Goal: Information Seeking & Learning: Learn about a topic

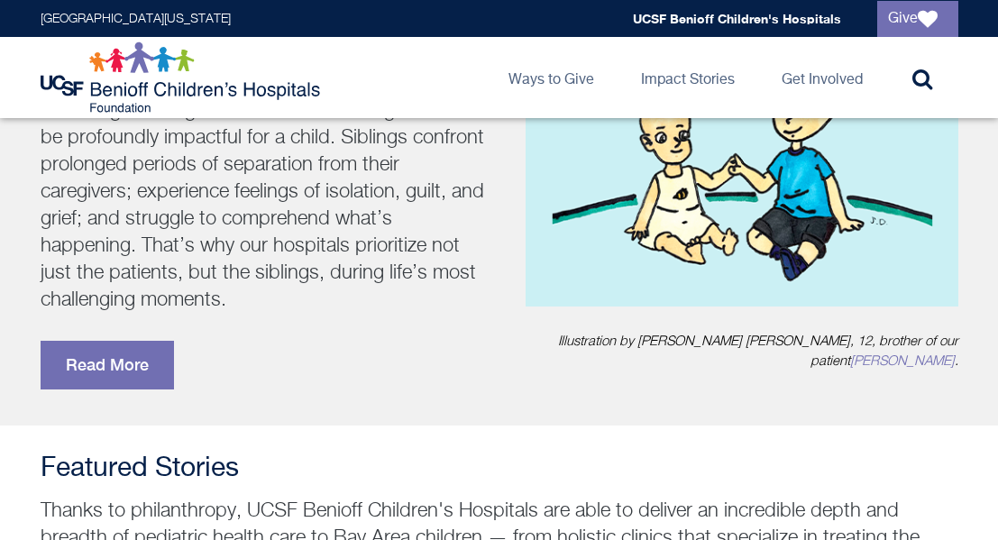
scroll to position [387, 0]
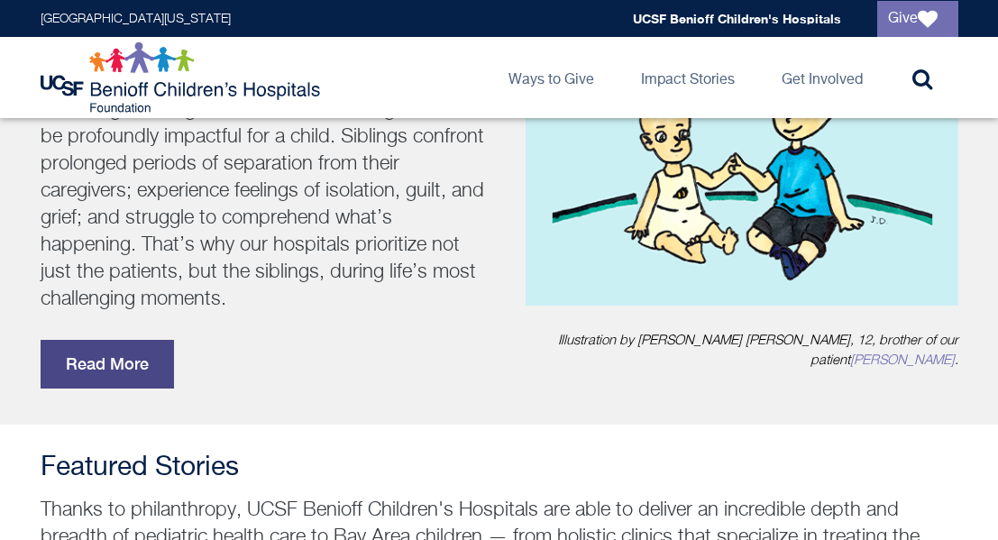
click at [136, 362] on link "Read More" at bounding box center [107, 364] width 133 height 49
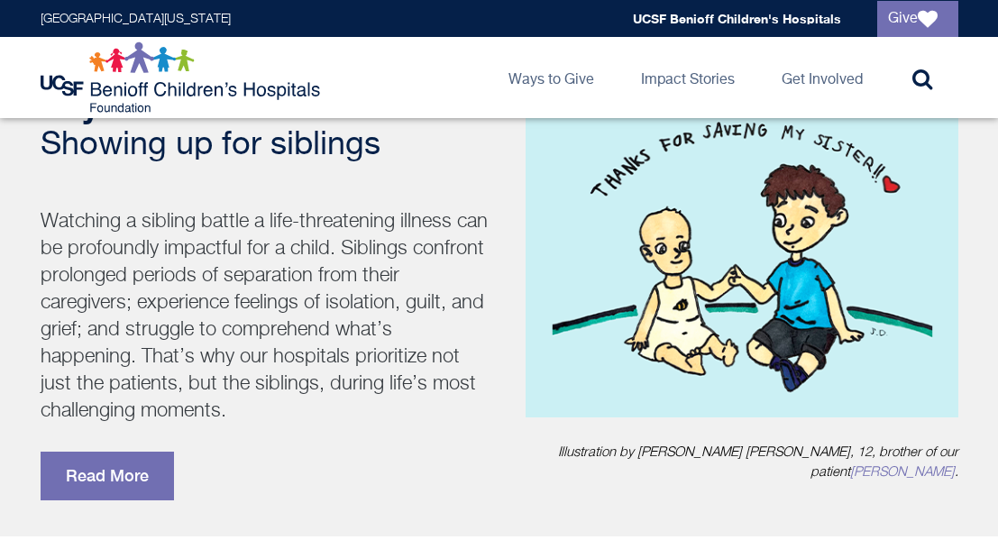
scroll to position [277, 0]
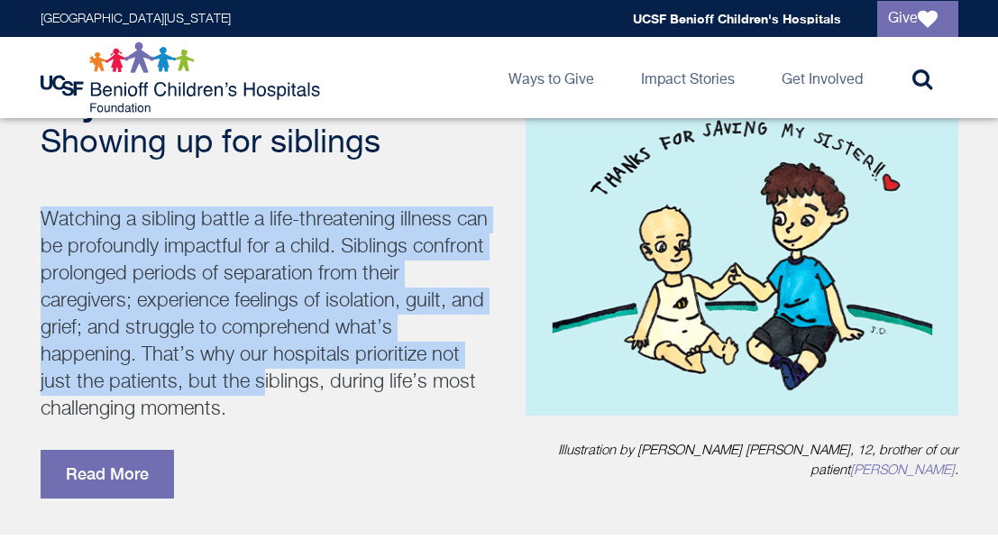
drag, startPoint x: 41, startPoint y: 214, endPoint x: 262, endPoint y: 387, distance: 280.0
click at [262, 387] on p "Watching a sibling battle a life-threatening illness can be profoundly impactfu…" at bounding box center [266, 314] width 451 height 216
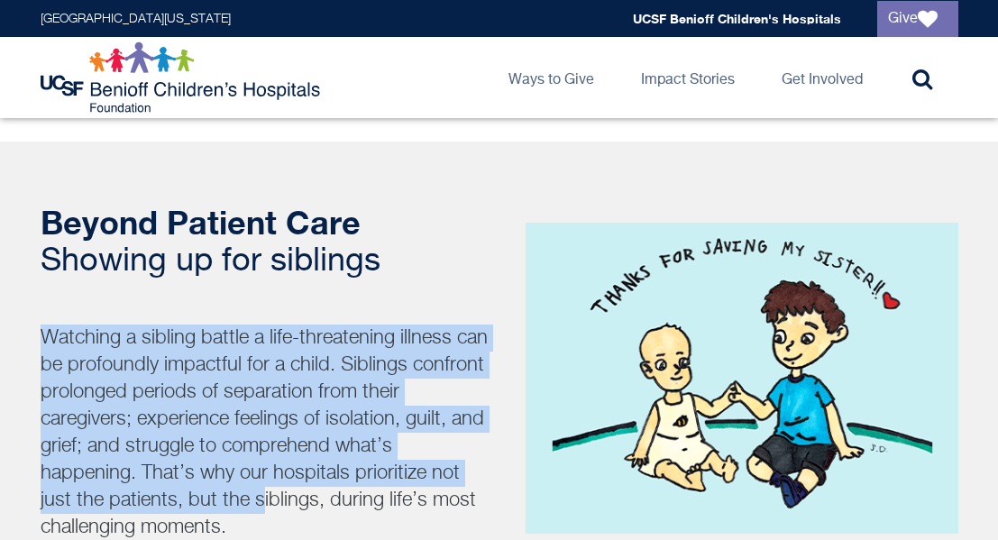
scroll to position [158, 0]
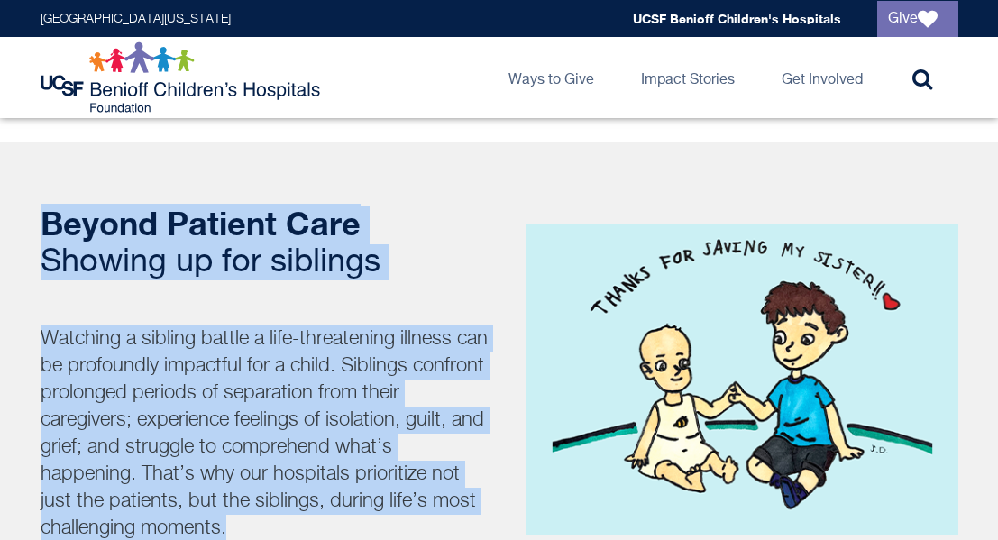
drag, startPoint x: 38, startPoint y: 217, endPoint x: 296, endPoint y: 515, distance: 394.2
click at [296, 515] on div "Beyond Patient Care Showing up for siblings Watching a sibling battle a life-th…" at bounding box center [499, 411] width 950 height 412
copy div "Beyond Patient Care Showing up for siblings Watching a sibling battle a life-th…"
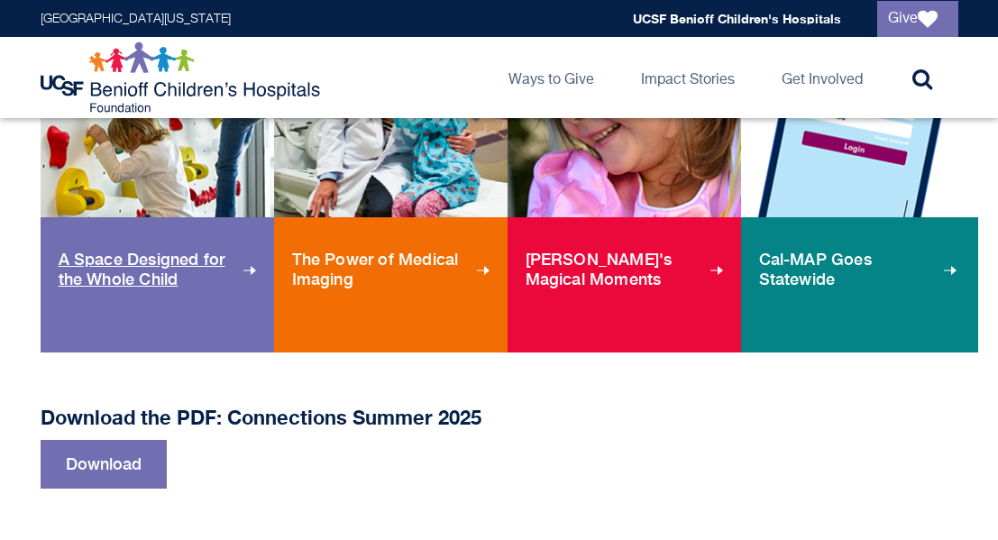
scroll to position [1324, 0]
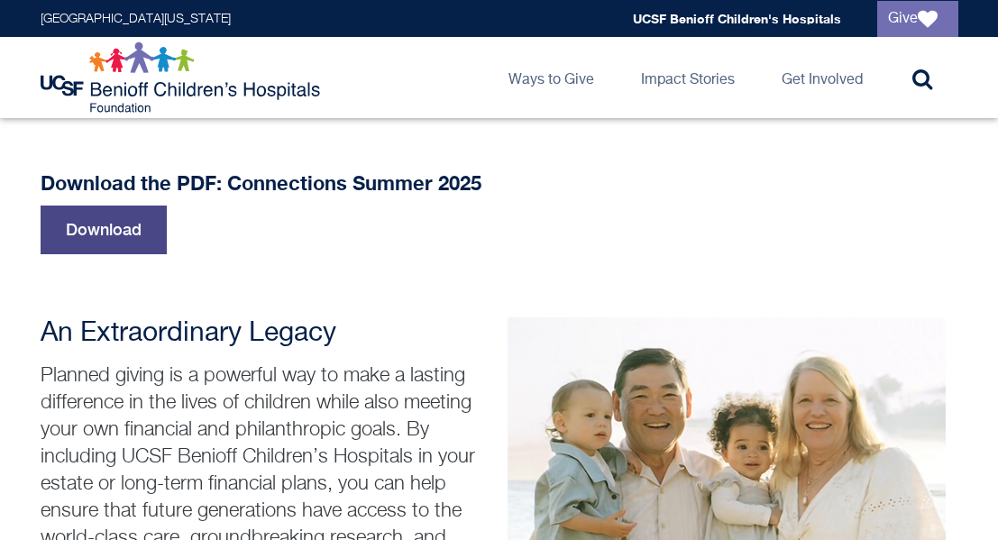
click at [95, 232] on link "Download" at bounding box center [104, 229] width 126 height 49
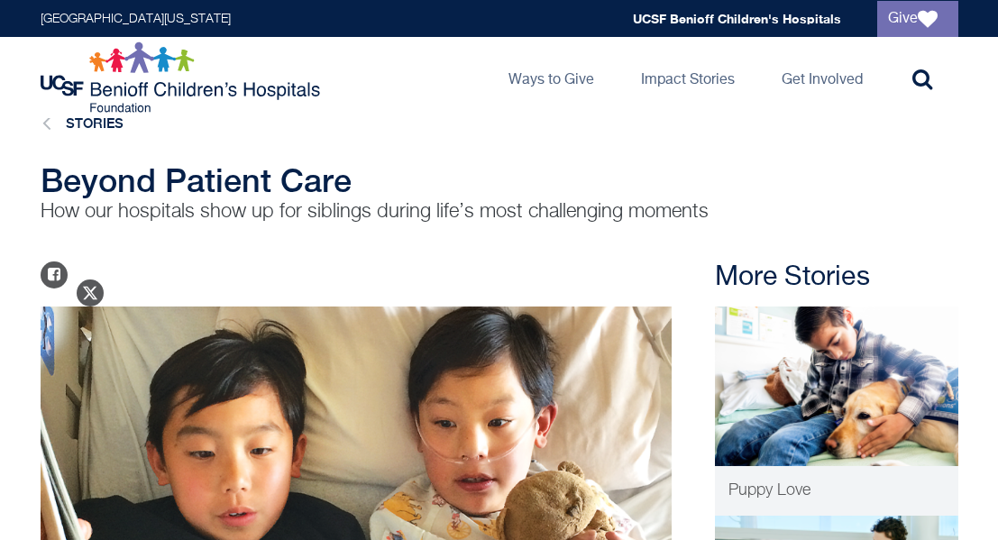
scroll to position [34, 0]
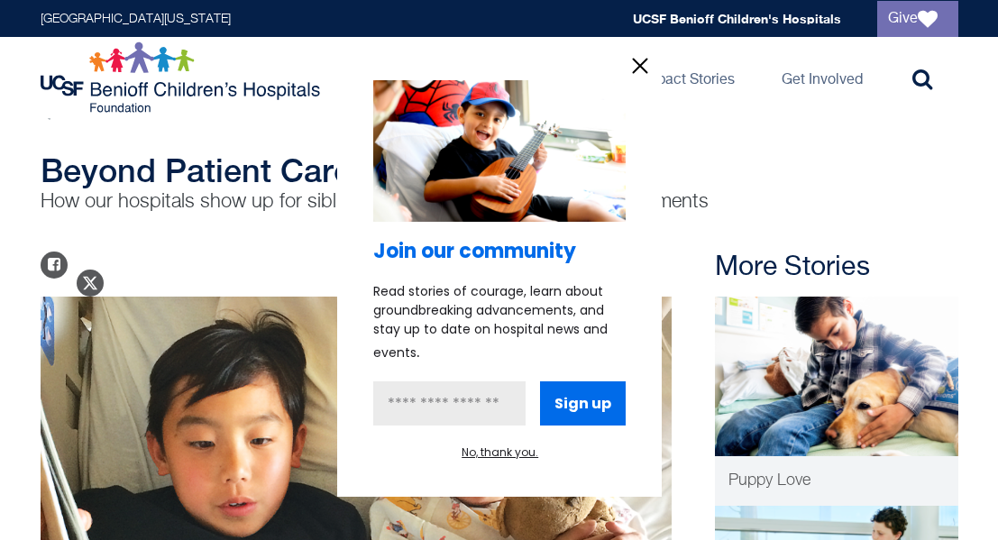
drag, startPoint x: 41, startPoint y: 169, endPoint x: 679, endPoint y: 171, distance: 638.1
click at [679, 171] on div at bounding box center [499, 270] width 998 height 540
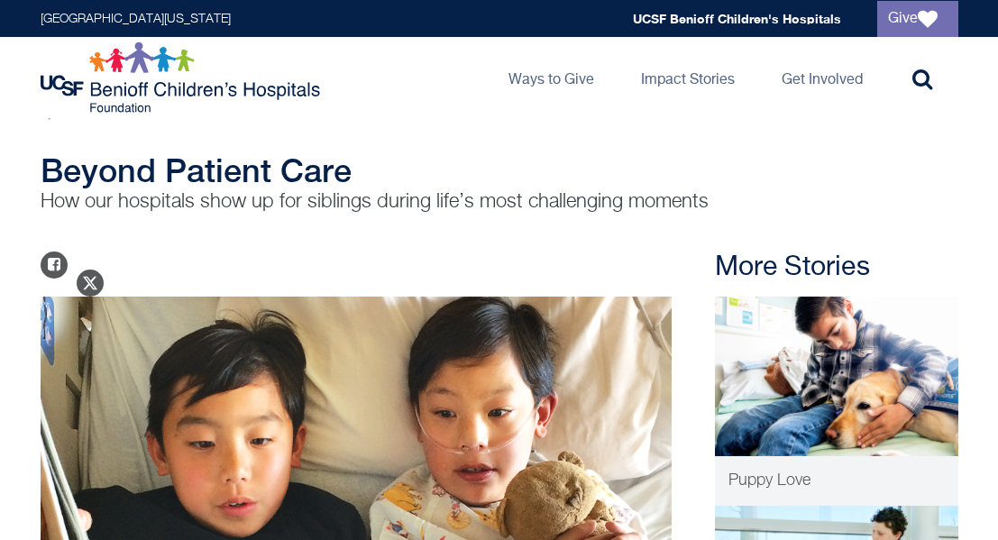
click at [708, 200] on div at bounding box center [499, 270] width 998 height 540
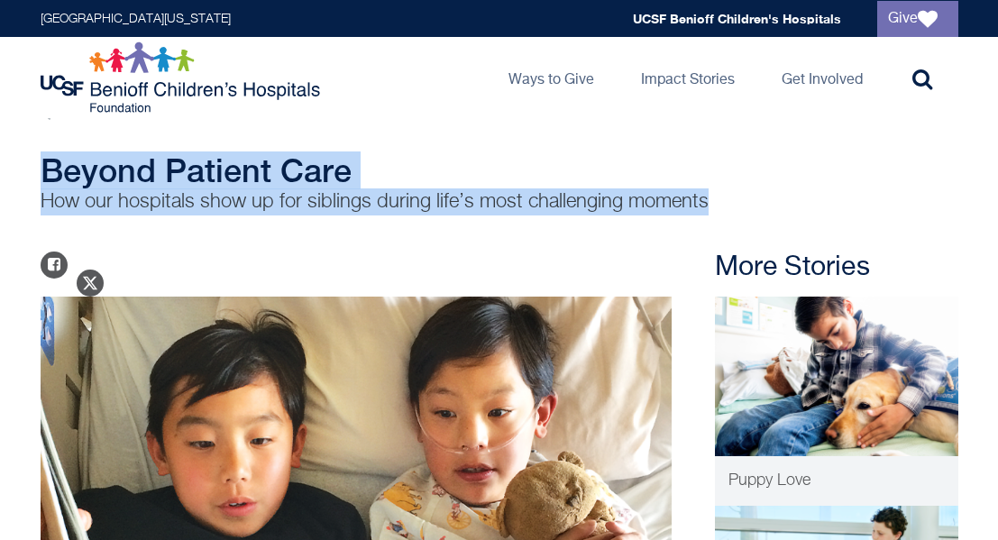
drag, startPoint x: 717, startPoint y: 200, endPoint x: 1, endPoint y: 151, distance: 718.1
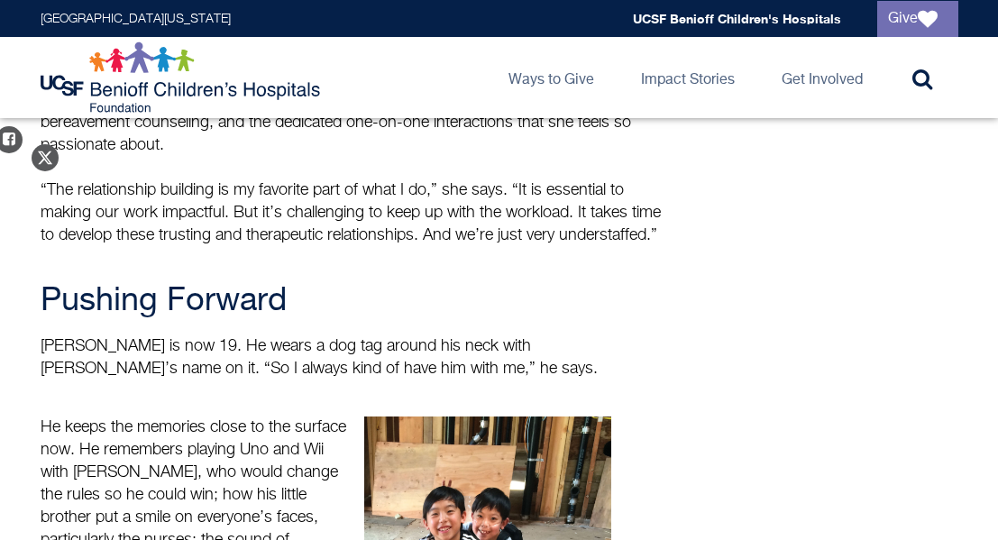
scroll to position [2263, 0]
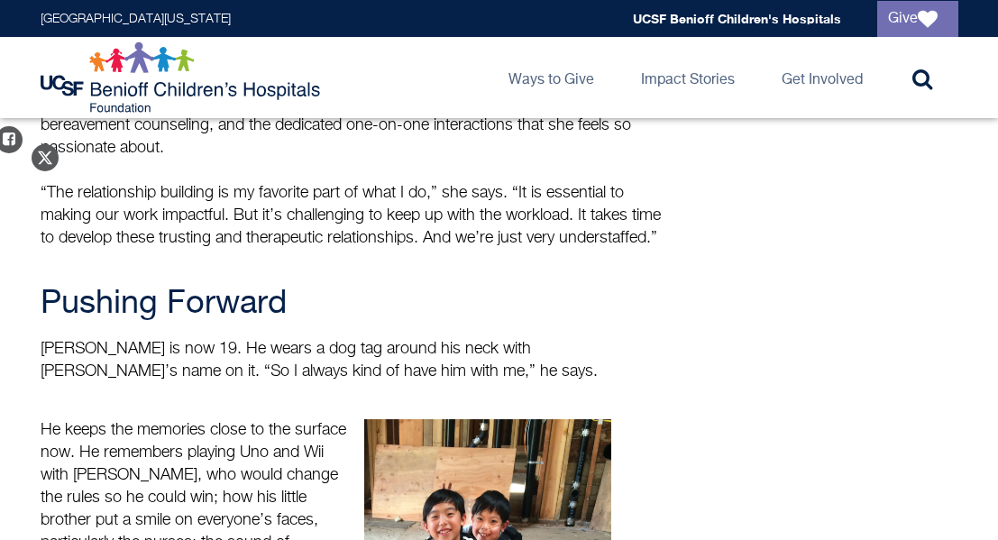
click at [205, 419] on p "He keeps the memories close to the surface now. He remembers playing Uno and Wi…" at bounding box center [194, 520] width 307 height 203
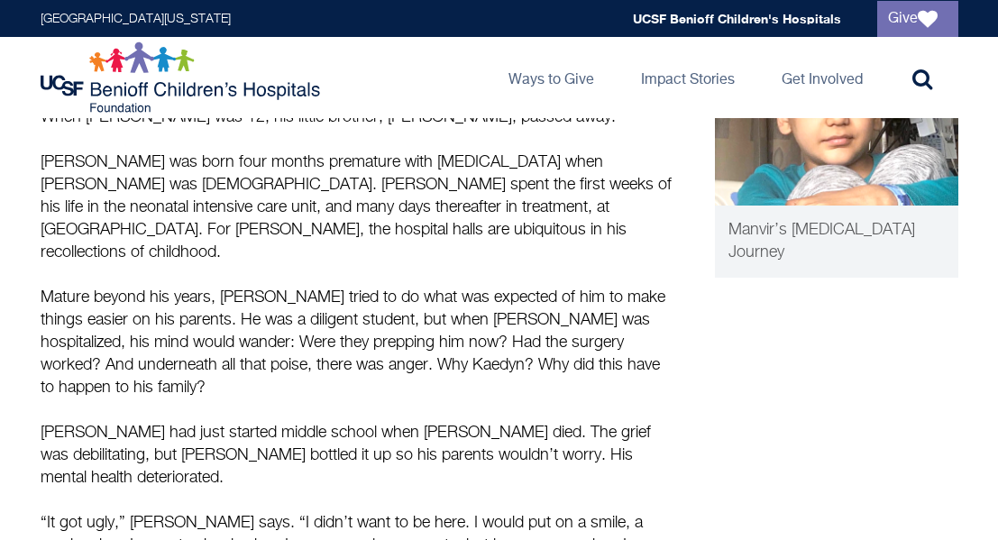
scroll to position [0, 0]
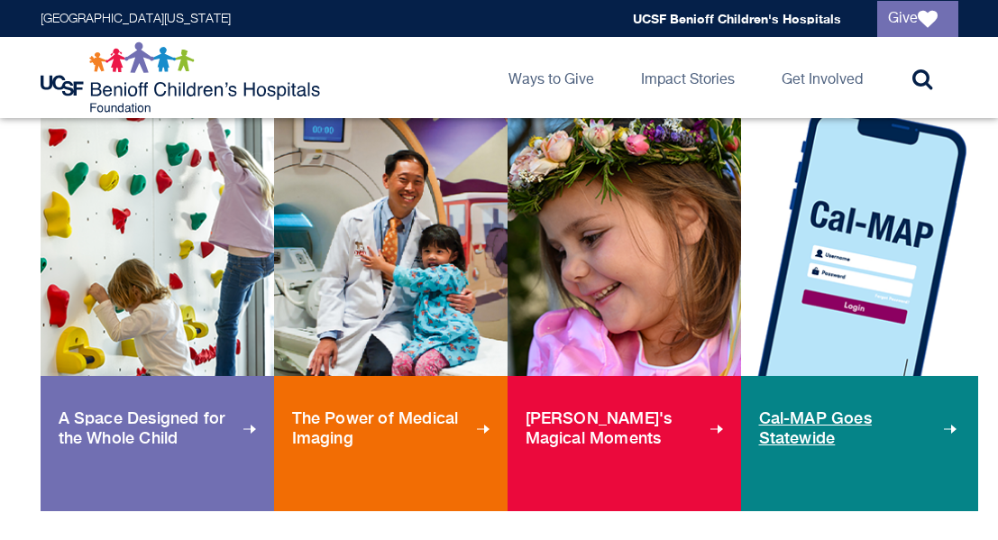
scroll to position [935, 0]
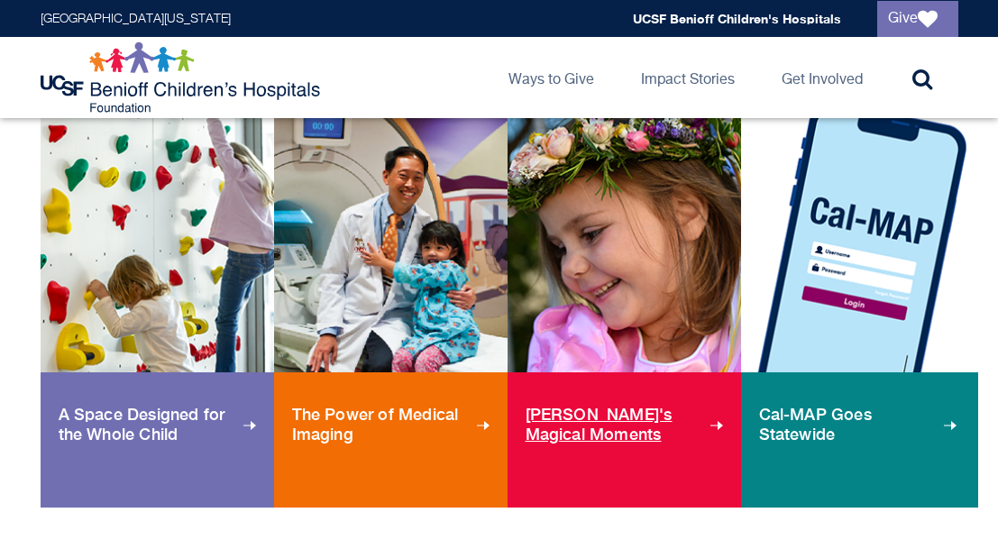
click at [607, 416] on span "[PERSON_NAME]'s Magical Moments" at bounding box center [625, 424] width 201 height 68
click at [780, 417] on span "Cal-MAP Goes Statewide" at bounding box center [859, 424] width 201 height 68
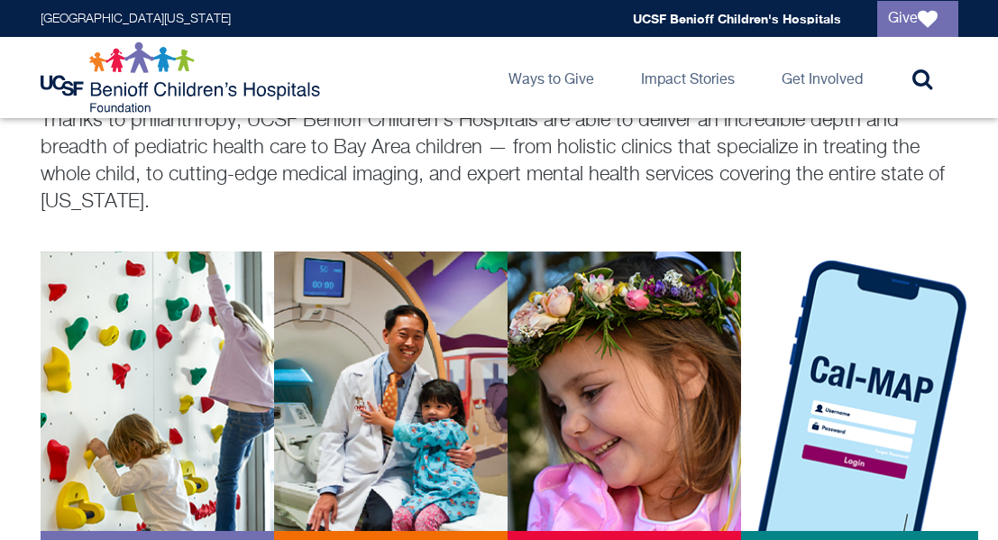
scroll to position [0, 0]
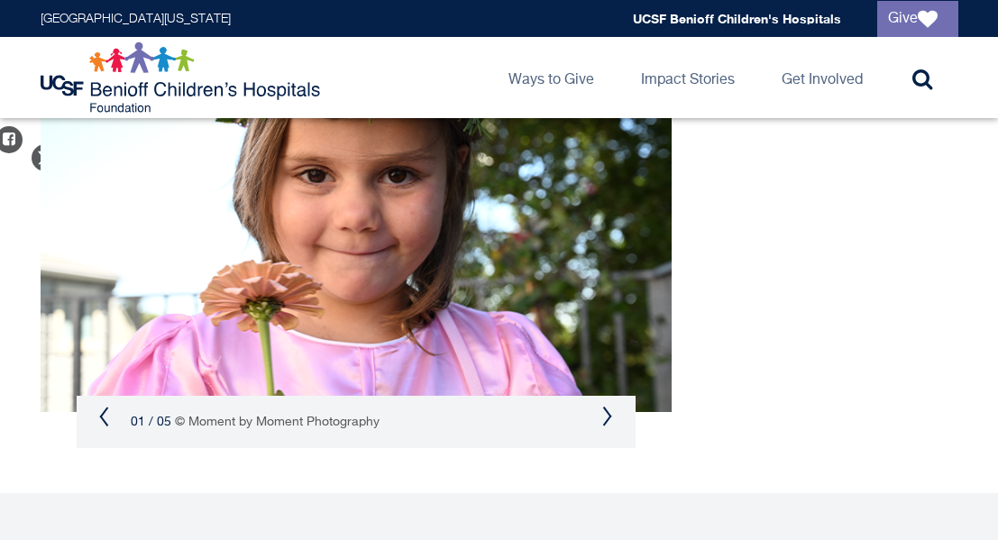
scroll to position [1464, 0]
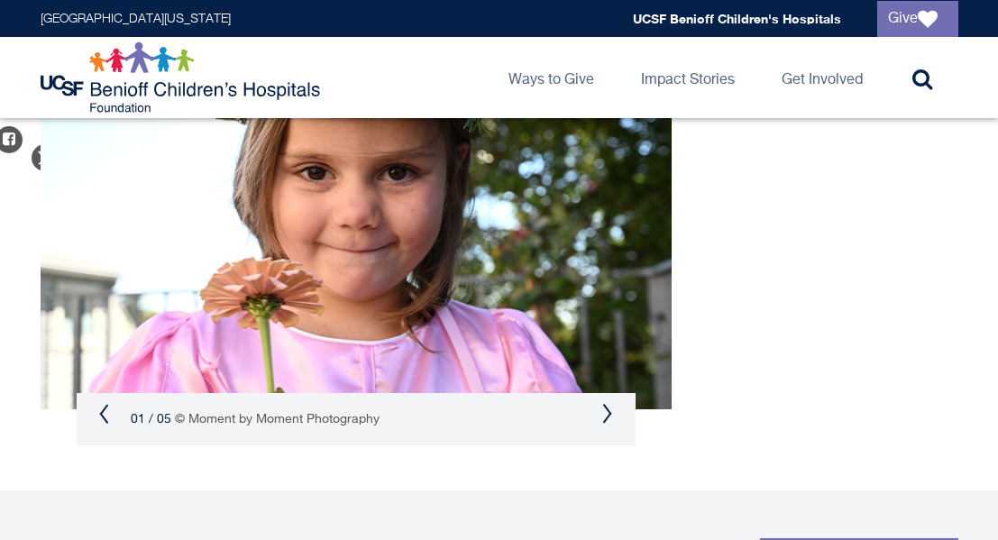
click at [606, 411] on button "Next" at bounding box center [607, 414] width 11 height 22
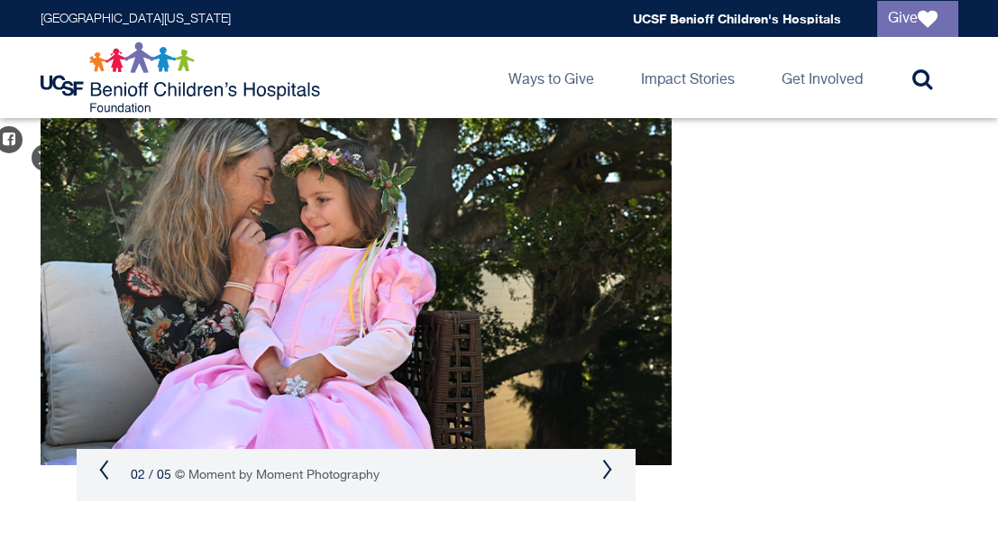
scroll to position [1432, 0]
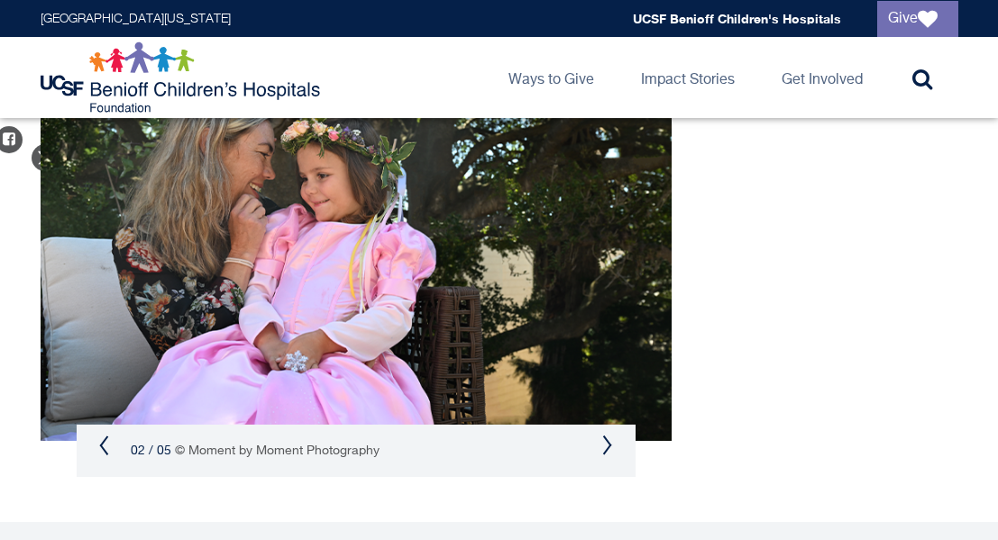
click at [606, 445] on button "Next" at bounding box center [607, 445] width 11 height 22
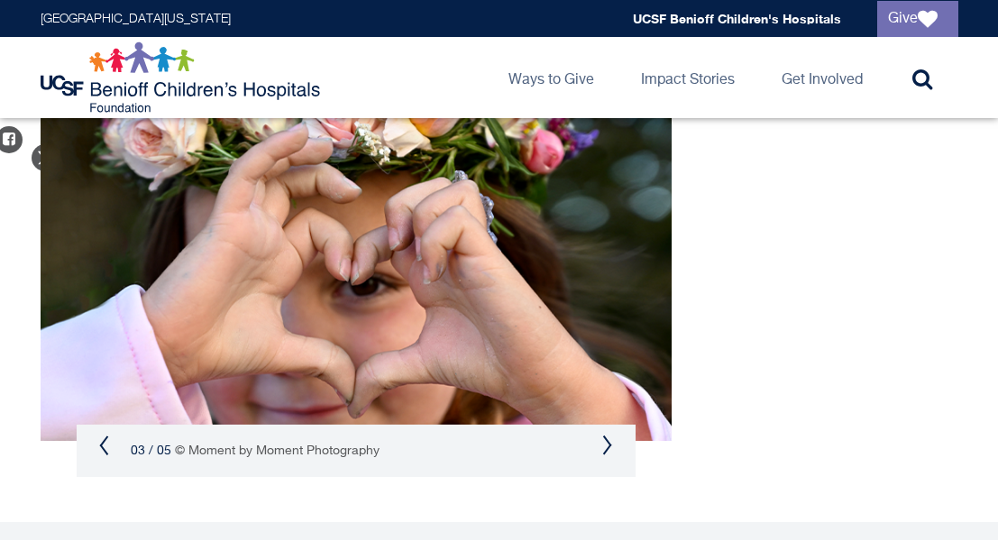
click at [606, 445] on button "Next" at bounding box center [607, 445] width 11 height 22
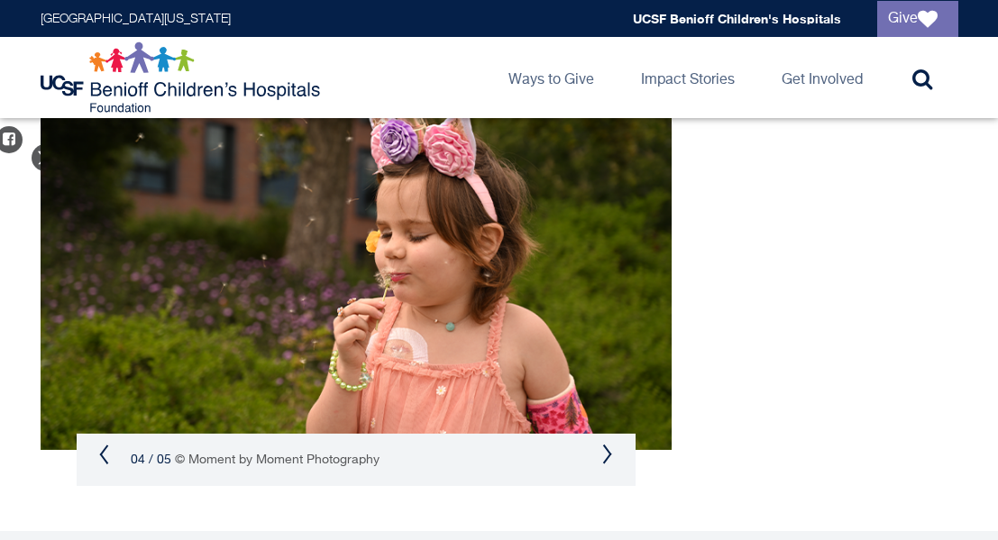
scroll to position [1416, 0]
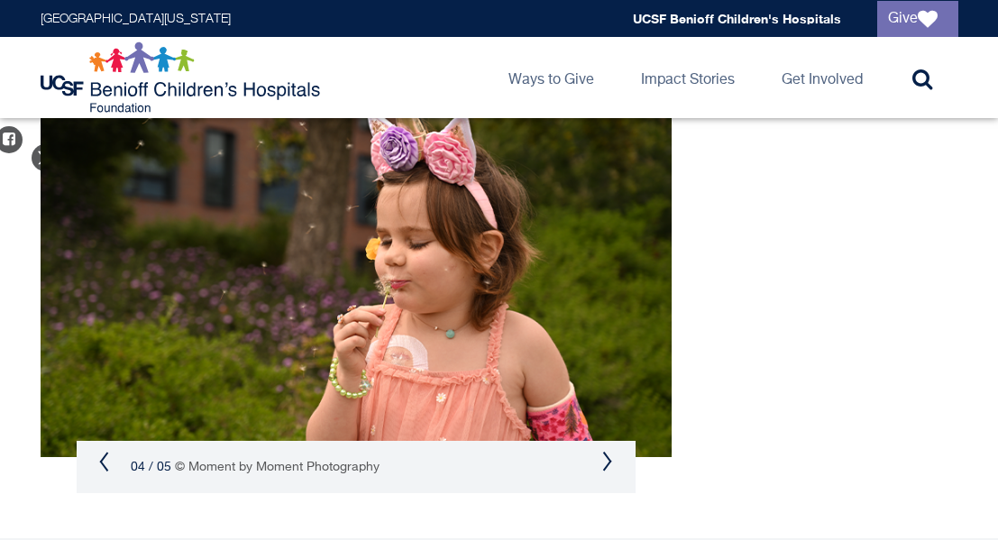
click at [609, 461] on button "Next" at bounding box center [607, 462] width 11 height 22
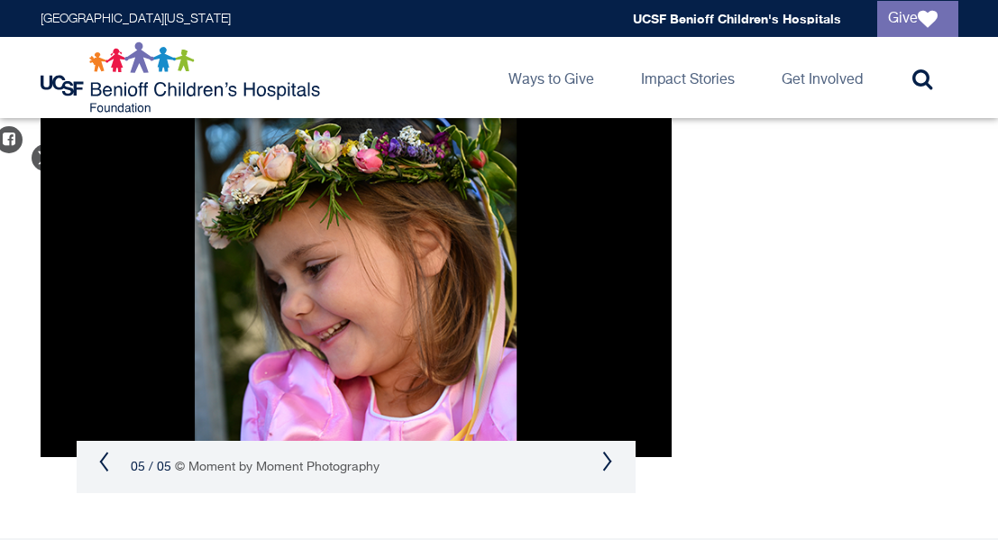
click at [609, 461] on button "Next" at bounding box center [607, 462] width 11 height 22
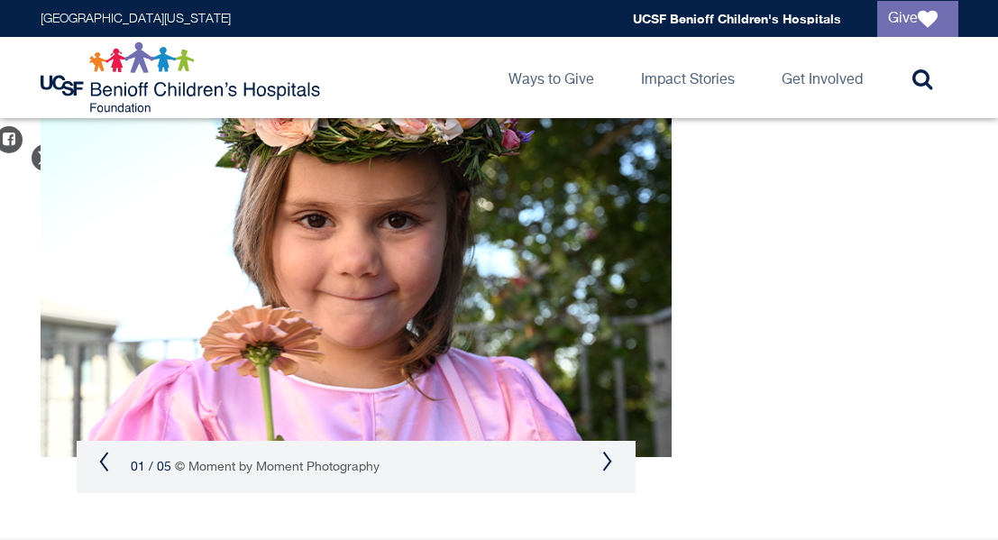
click at [609, 461] on button "Next" at bounding box center [607, 462] width 11 height 22
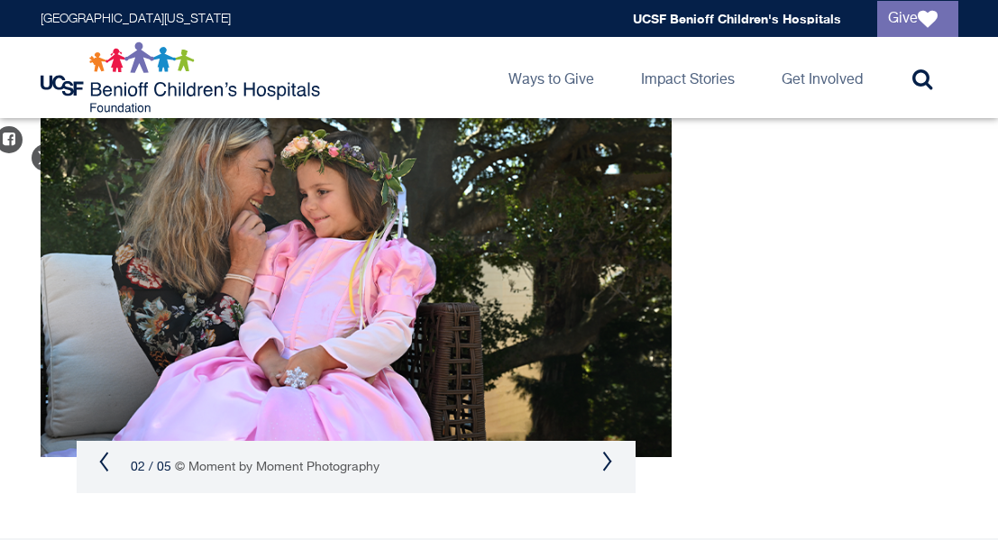
click at [609, 461] on button "Next" at bounding box center [607, 462] width 11 height 22
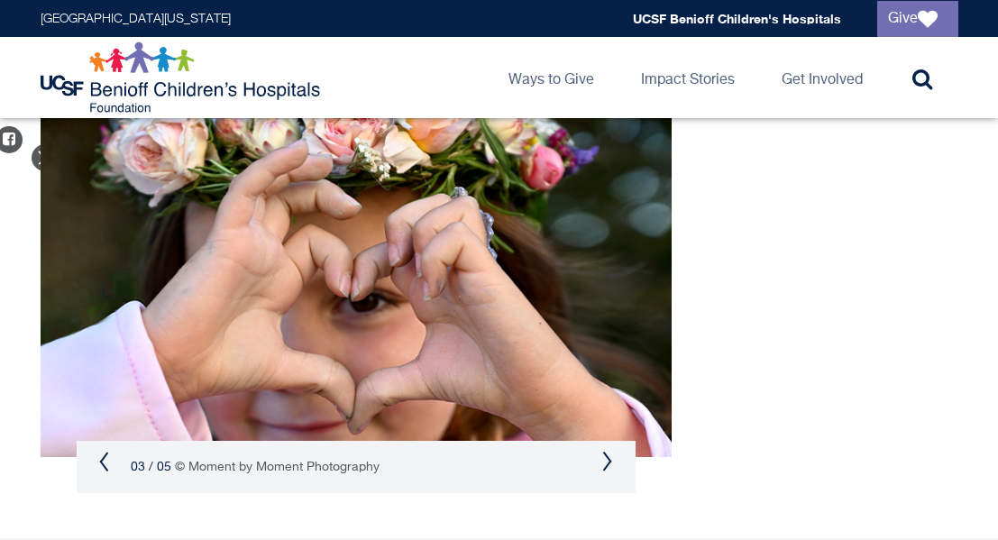
click at [609, 461] on button "Next" at bounding box center [607, 462] width 11 height 22
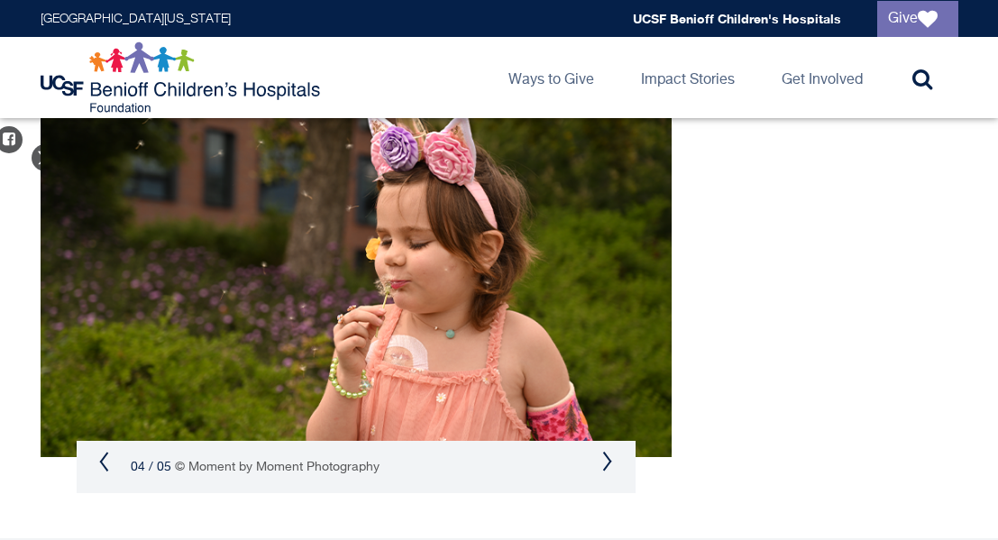
click at [609, 463] on button "Next" at bounding box center [607, 462] width 11 height 22
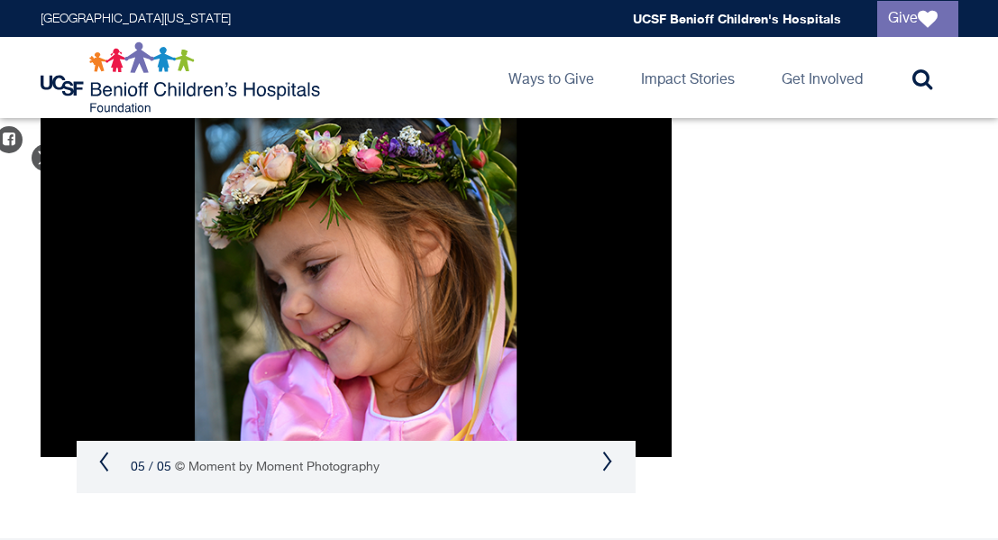
click at [105, 459] on button "Previous" at bounding box center [104, 462] width 11 height 22
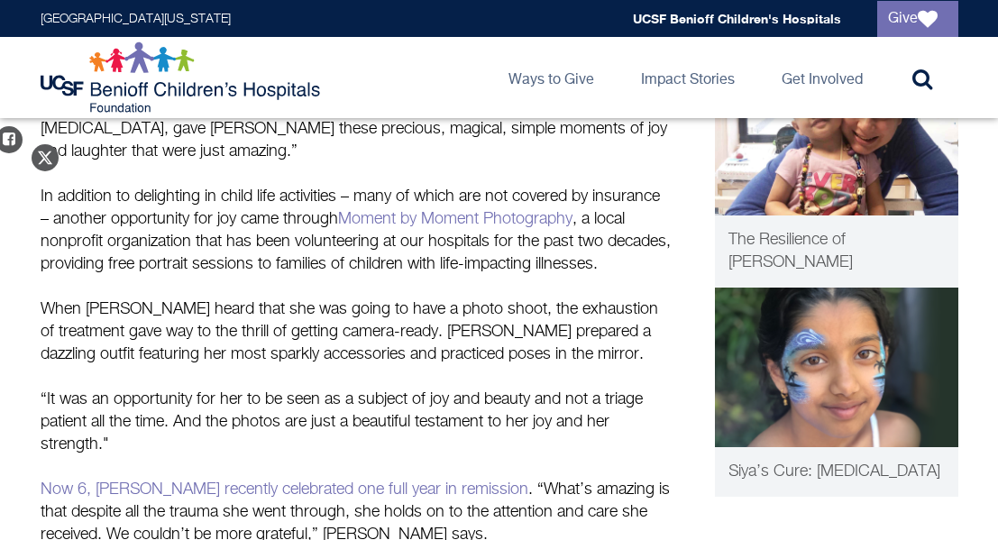
scroll to position [949, 0]
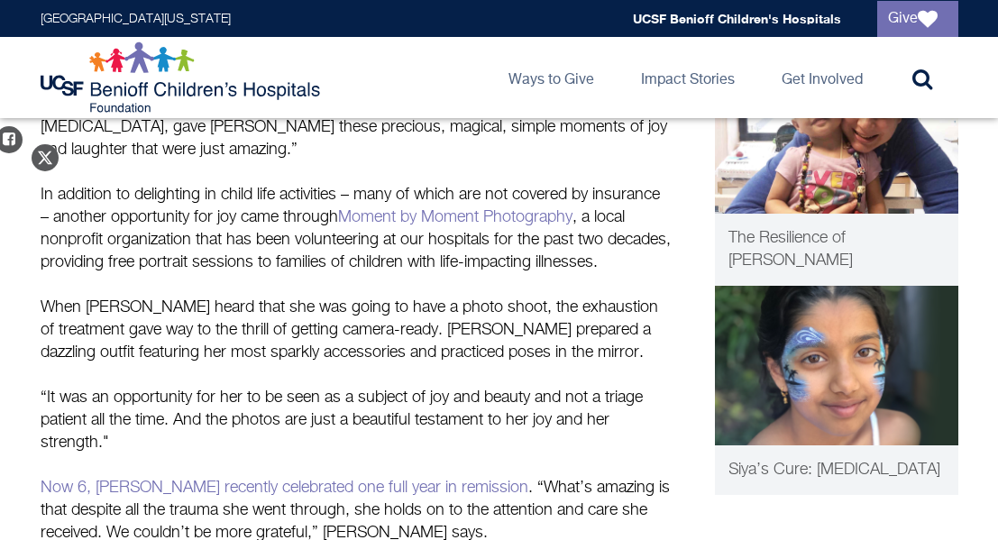
click at [247, 338] on p "Scarlett was diagnosed with B-cell acute lympho-blastic leukemia when she was j…" at bounding box center [356, 161] width 631 height 766
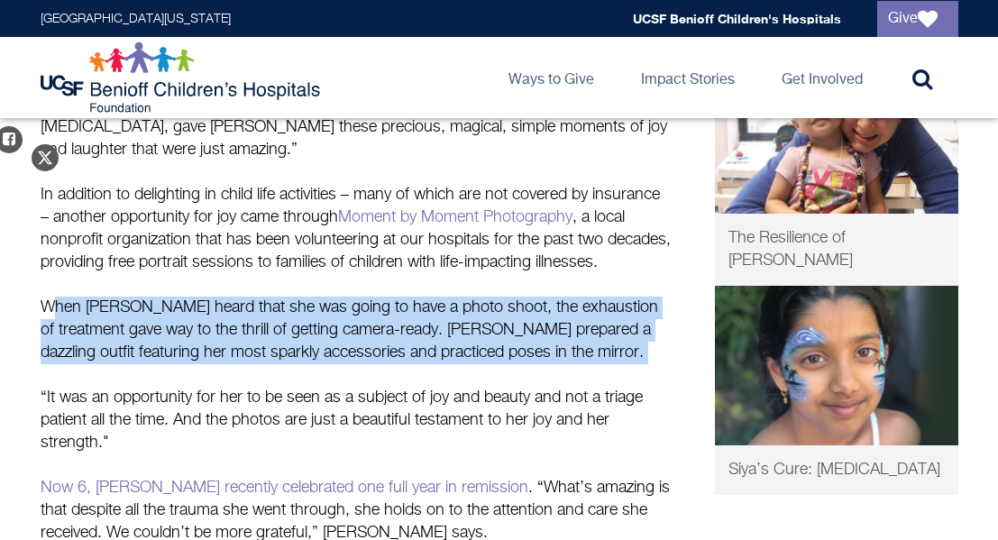
click at [247, 338] on p "Scarlett was diagnosed with B-cell acute lympho-blastic leukemia when she was j…" at bounding box center [356, 161] width 631 height 766
copy p "When Scarlett heard that she was going to have a photo shoot, the exhaustion of…"
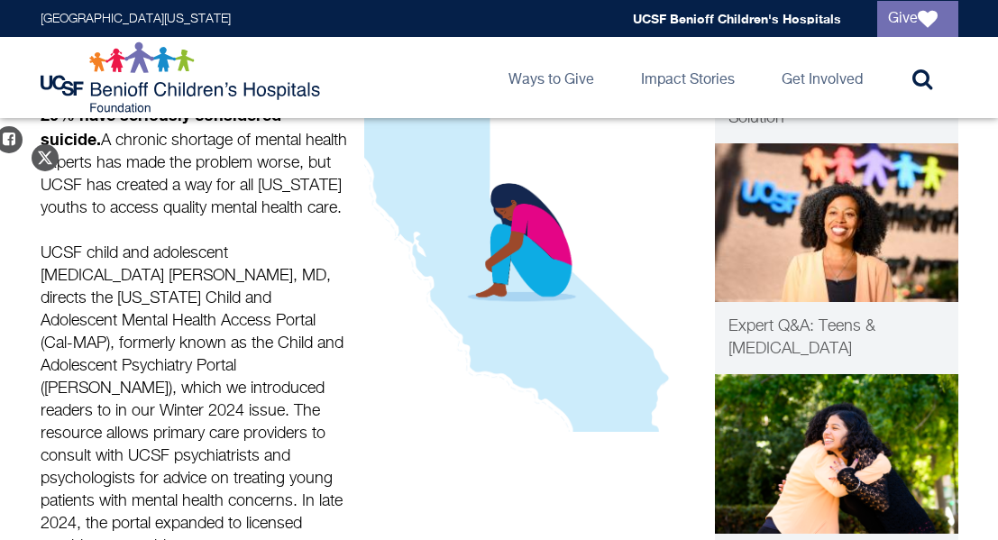
scroll to position [382, 0]
